Goal: Task Accomplishment & Management: Manage account settings

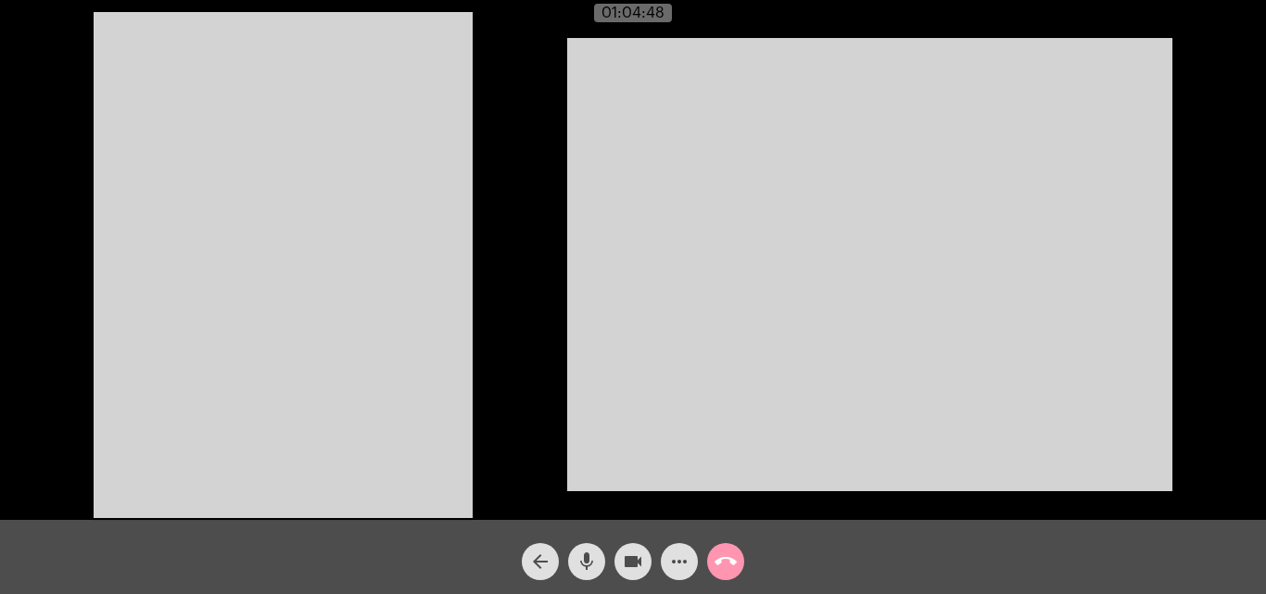
click at [538, 564] on mat-icon "arrow_back" at bounding box center [540, 562] width 22 height 22
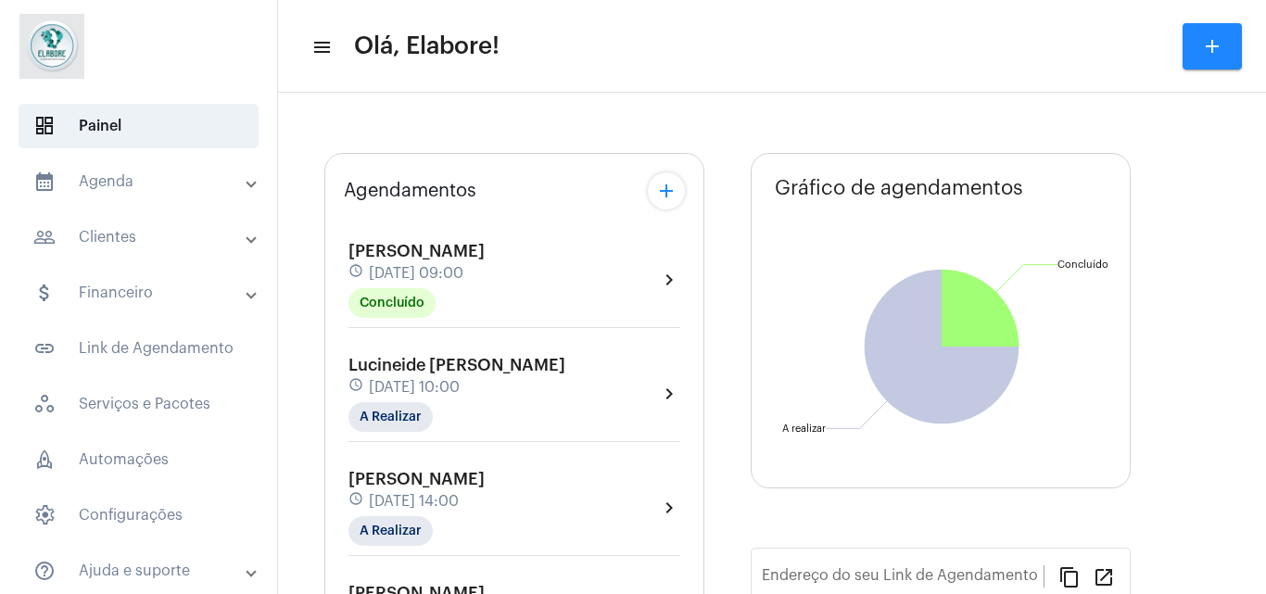
type input "[URL][DOMAIN_NAME]"
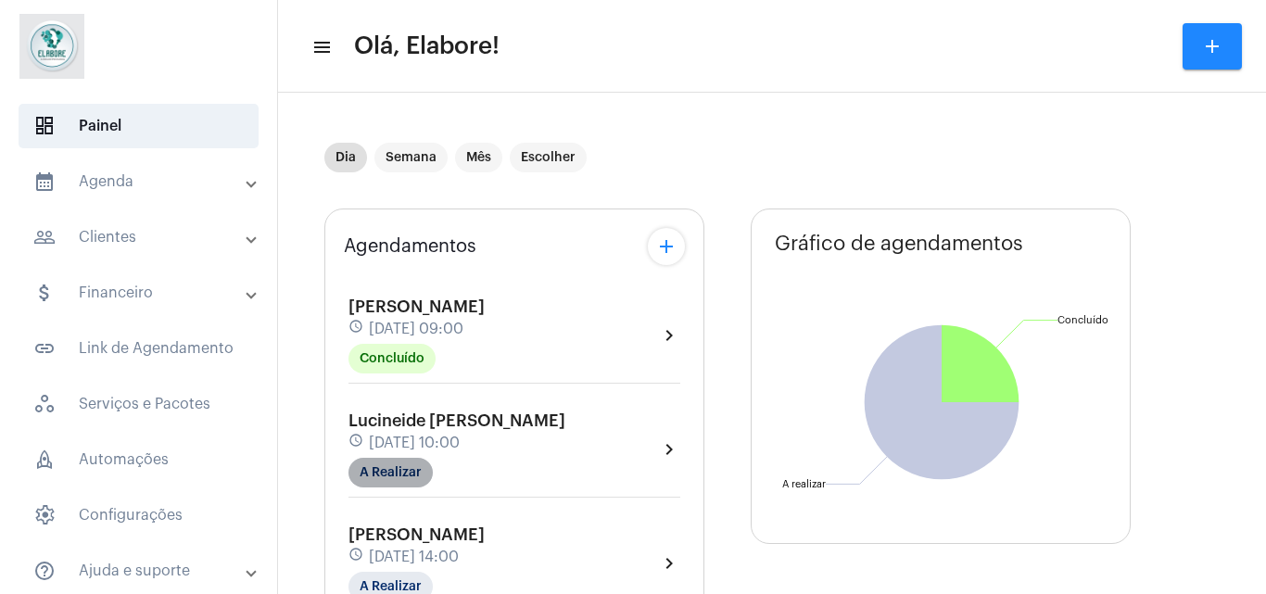
click at [409, 474] on mat-chip "A Realizar" at bounding box center [391, 473] width 84 height 30
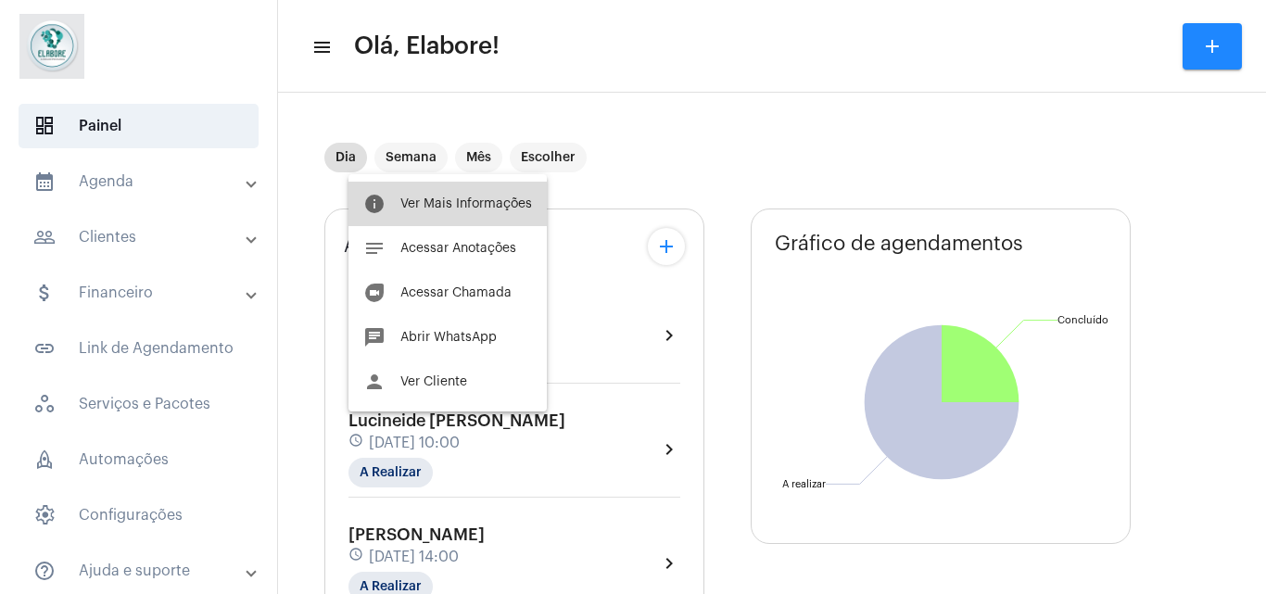
click at [469, 210] on button "info Ver Mais Informações" at bounding box center [448, 204] width 198 height 45
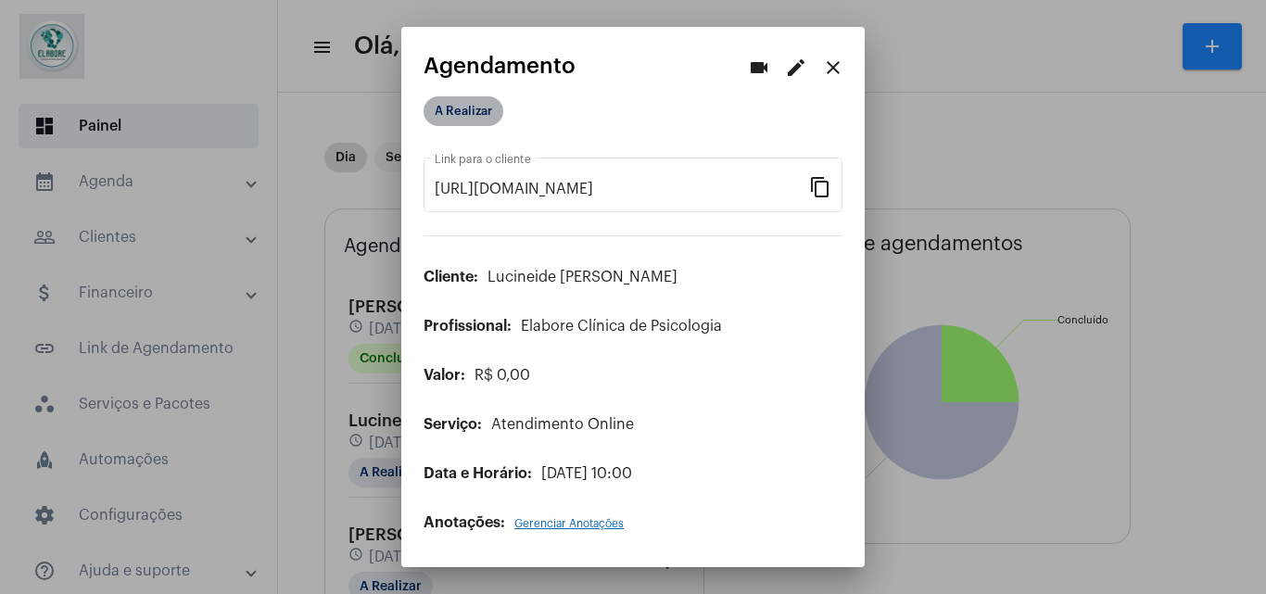
click at [478, 96] on mat-chip "A Realizar" at bounding box center [464, 111] width 80 height 30
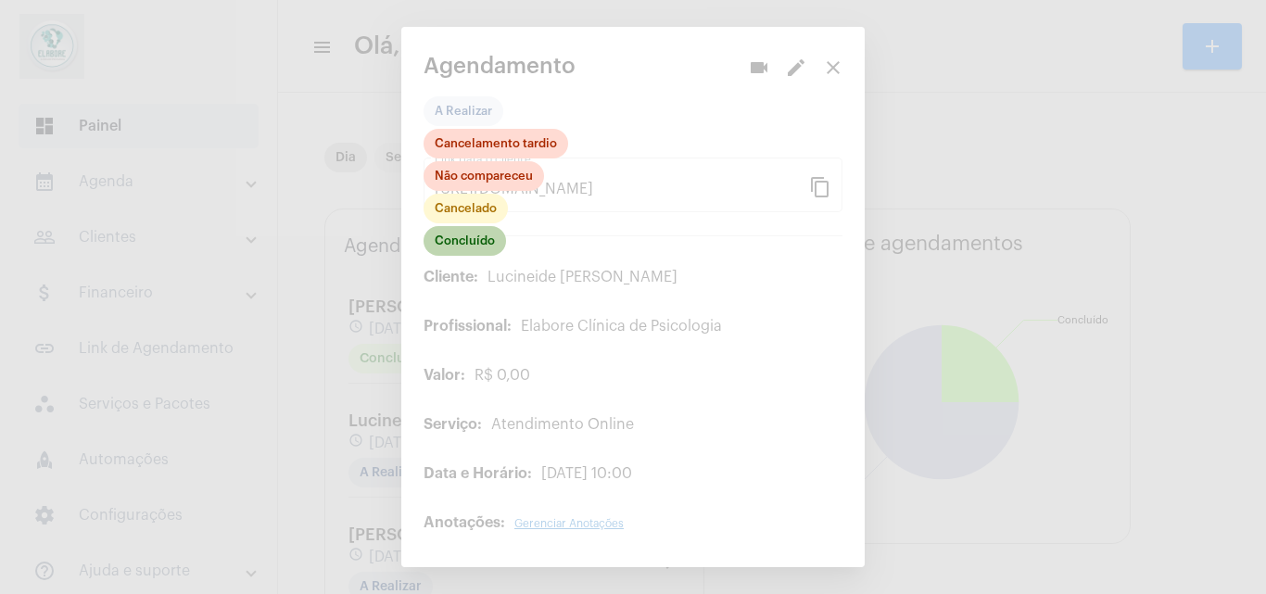
click at [468, 236] on mat-chip "Concluído" at bounding box center [465, 241] width 83 height 30
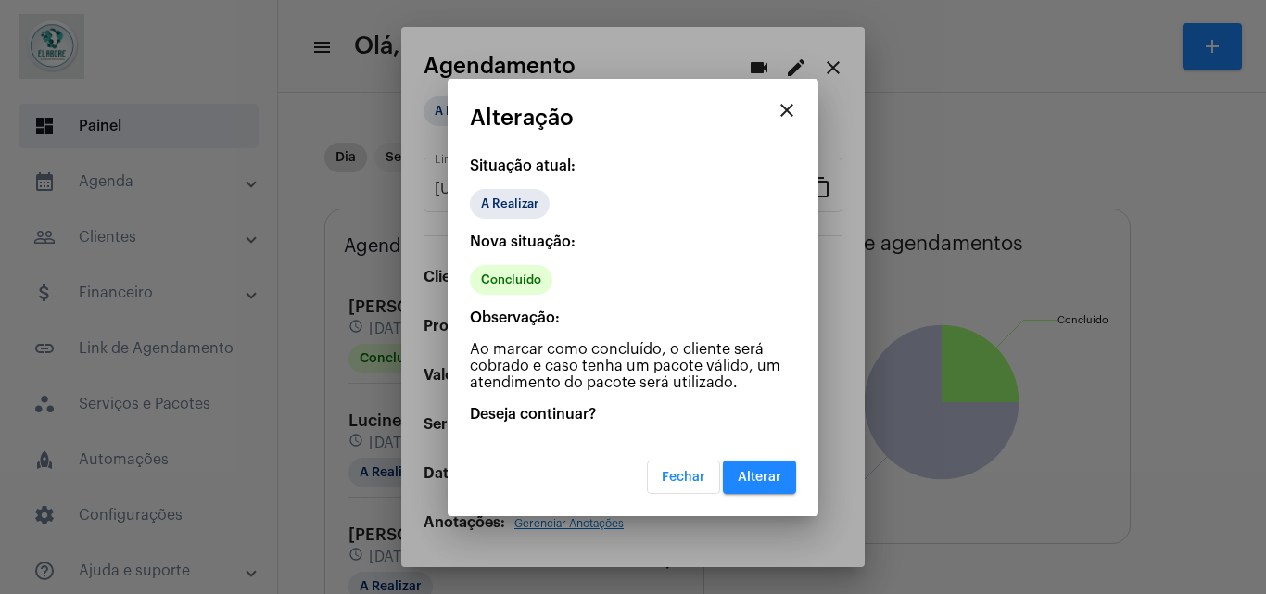
click at [747, 471] on span "Alterar" at bounding box center [760, 477] width 44 height 13
